Goal: Navigation & Orientation: Find specific page/section

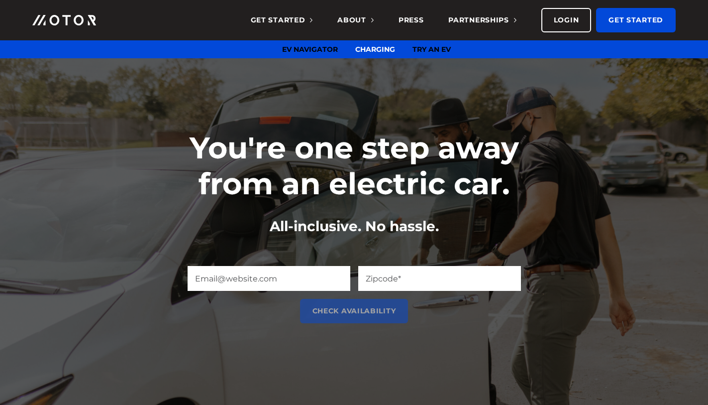
click at [298, 45] on link "EV Navigator" at bounding box center [310, 49] width 56 height 9
click at [352, 24] on span "About" at bounding box center [355, 19] width 36 height 9
click at [328, 49] on link "Company" at bounding box center [319, 49] width 37 height 9
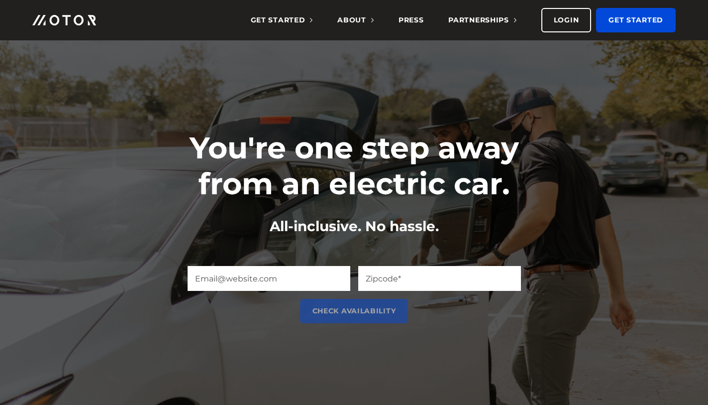
click at [78, 18] on img at bounding box center [64, 20] width 64 height 10
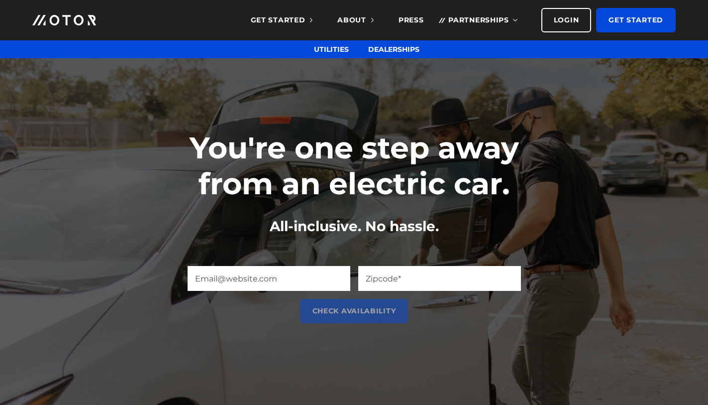
click at [469, 21] on span "Partnerships" at bounding box center [482, 19] width 68 height 9
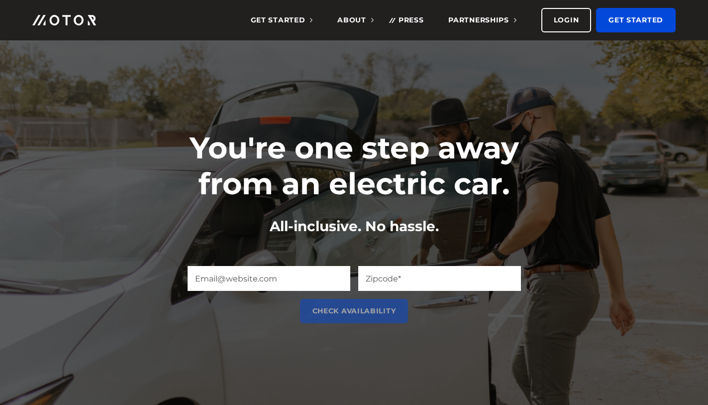
click at [415, 18] on link "Press" at bounding box center [411, 20] width 25 height 40
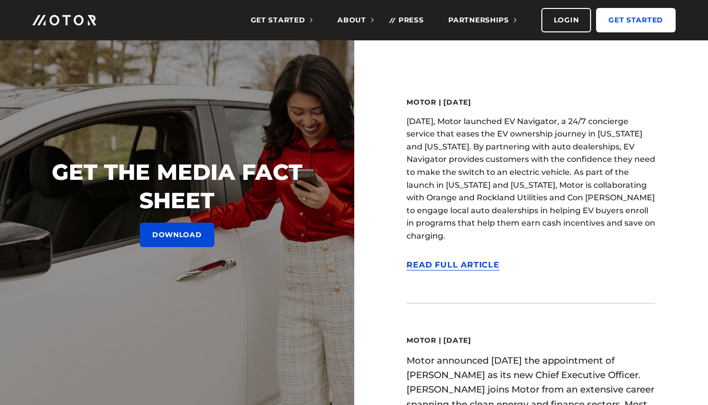
click at [634, 21] on link "Get Started" at bounding box center [636, 20] width 80 height 24
